Goal: Task Accomplishment & Management: Use online tool/utility

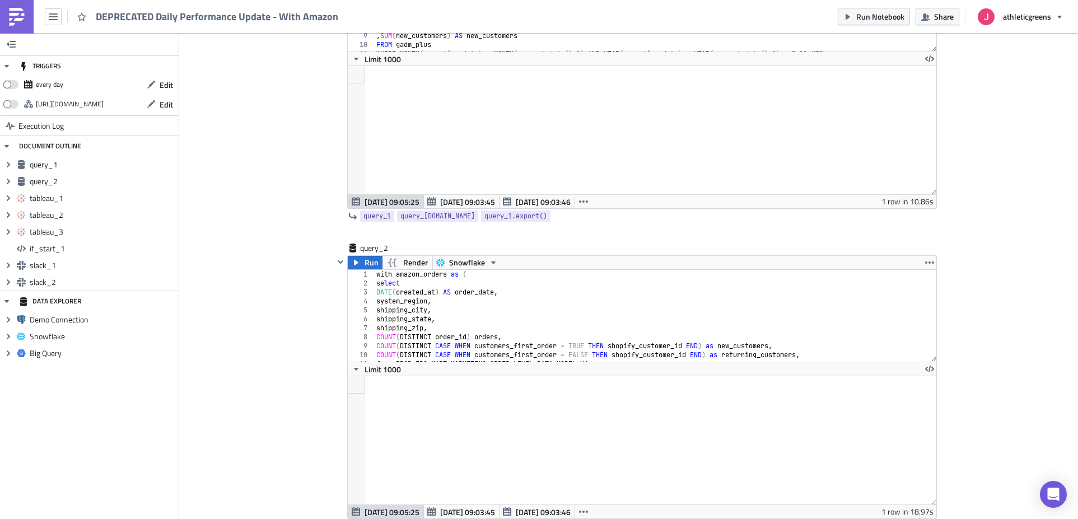
scroll to position [201, 0]
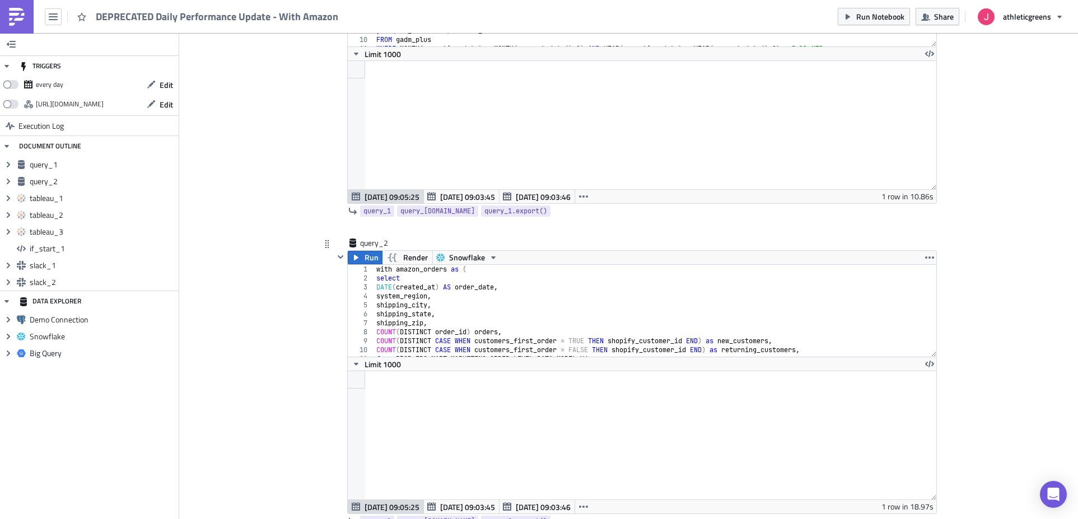
type textarea "shipping_city,"
click at [476, 303] on div "with amazon_orders as ( select DATE ( created_at ) AS order_date , system_regio…" at bounding box center [890, 315] width 1033 height 101
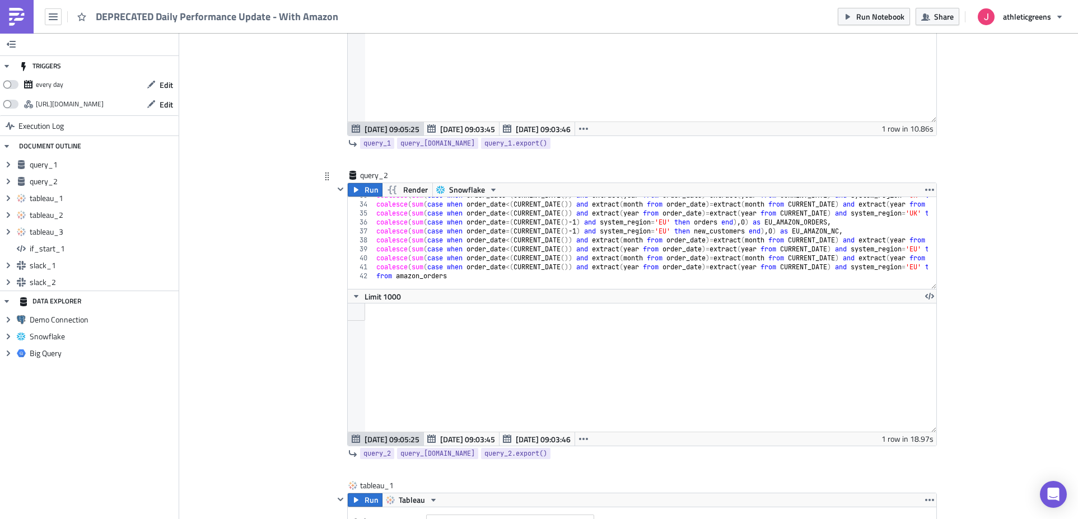
scroll to position [315, 0]
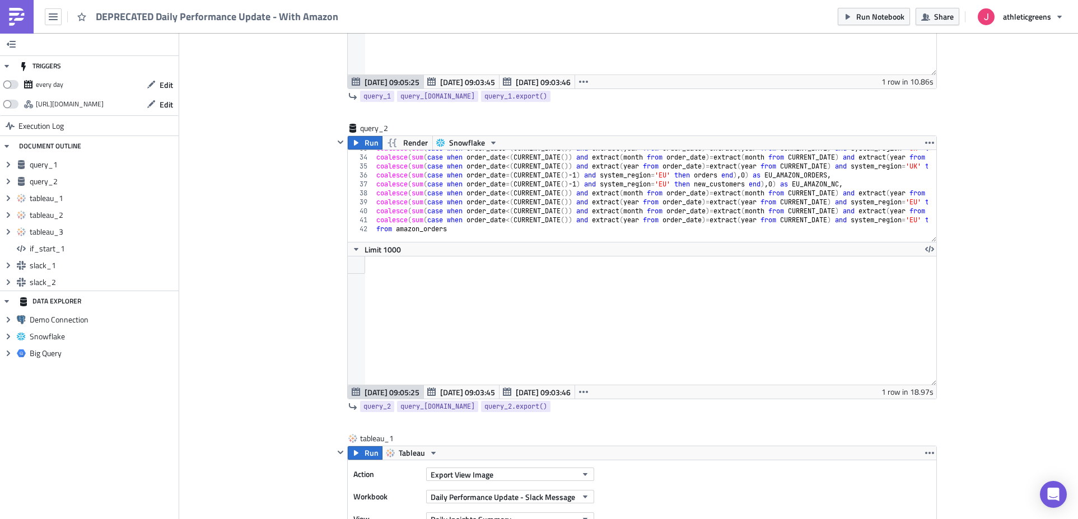
click at [16, 11] on img at bounding box center [17, 17] width 18 height 18
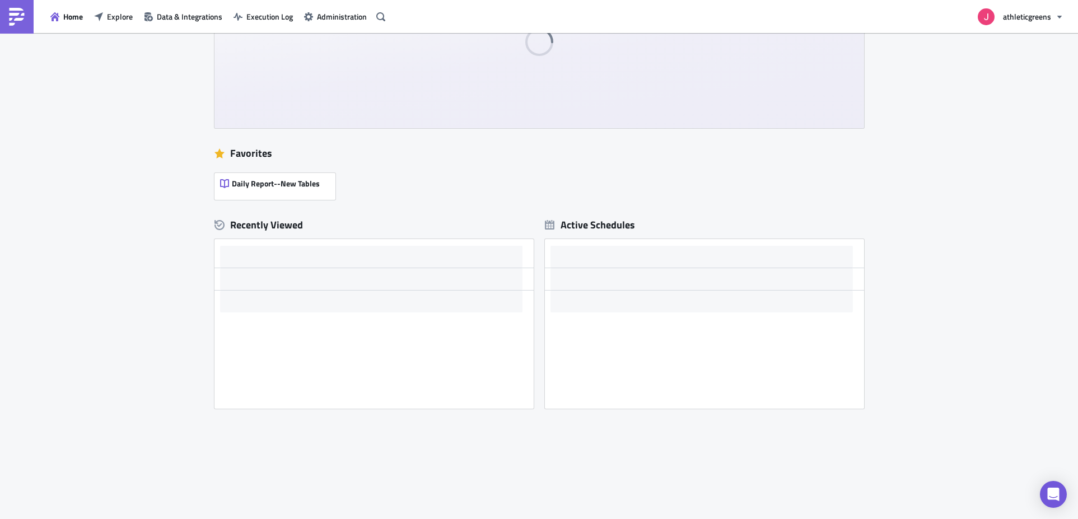
scroll to position [96, 0]
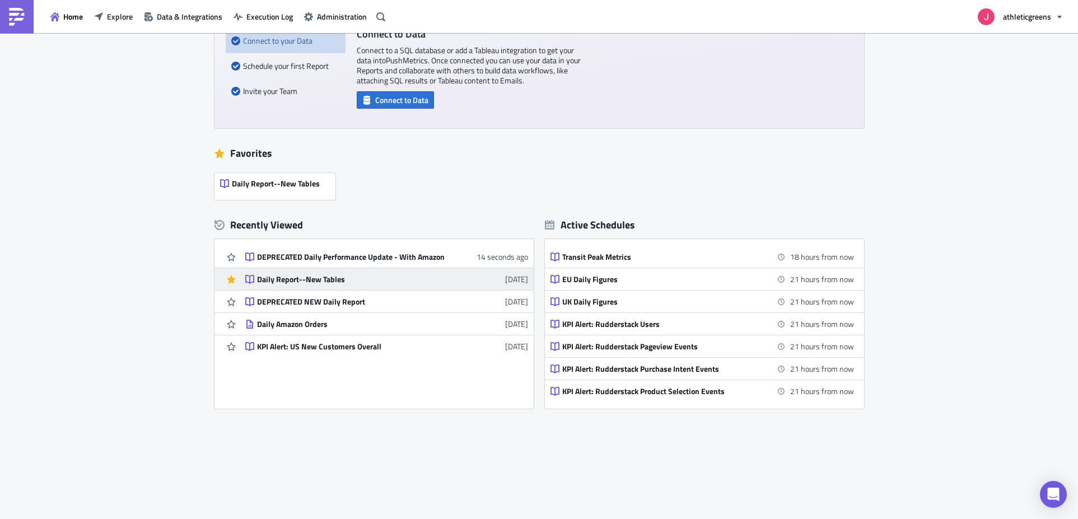
click at [289, 281] on div "Daily Report--New Tables" at bounding box center [355, 280] width 196 height 10
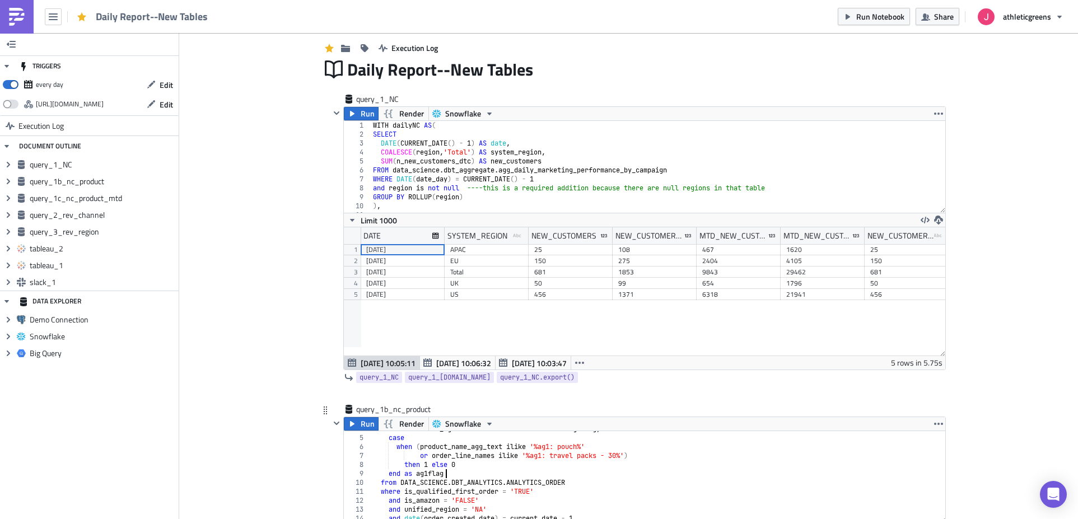
click at [479, 470] on div "case when has_agz = true then 1 else 0 end as agzflag , case when ( product_nam…" at bounding box center [654, 480] width 566 height 110
type textarea "from counts;"
